Goal: Task Accomplishment & Management: Manage account settings

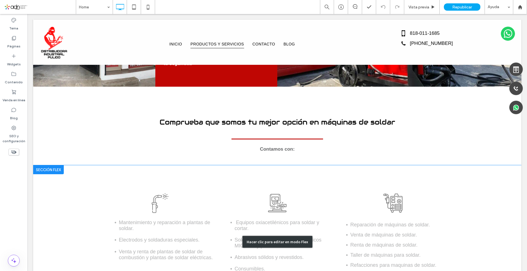
scroll to position [842, 0]
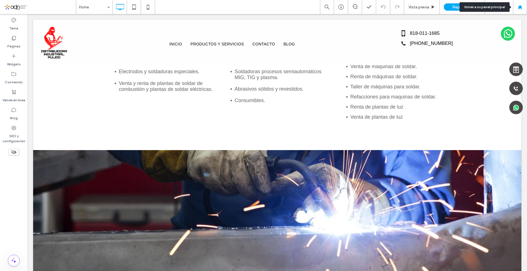
click at [521, 4] on div at bounding box center [520, 7] width 14 height 14
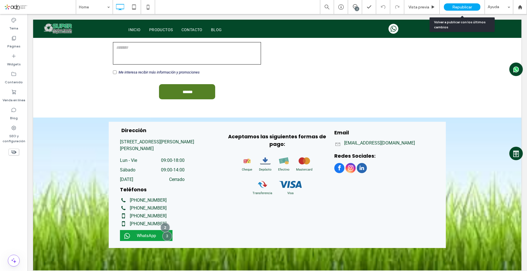
click at [455, 7] on span "Republicar" at bounding box center [462, 7] width 20 height 5
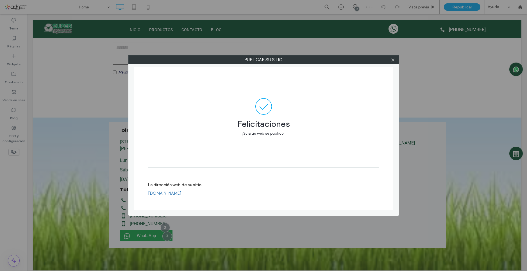
click at [181, 193] on link "[DOMAIN_NAME]" at bounding box center [164, 193] width 33 height 5
